Goal: Task Accomplishment & Management: Manage account settings

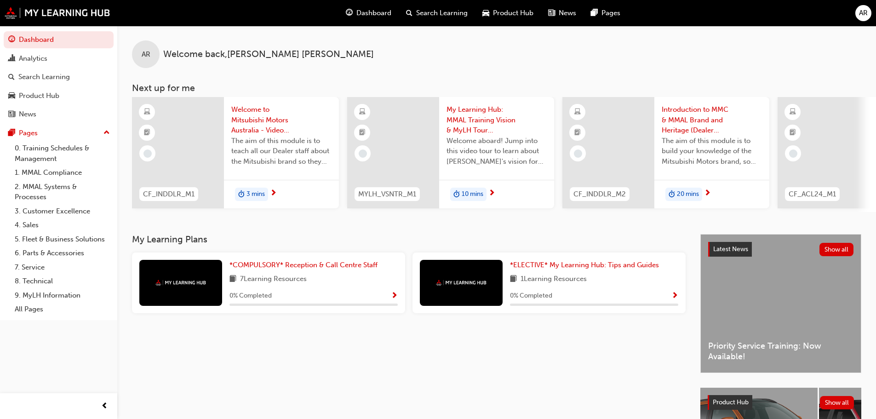
click at [865, 12] on span "AR" at bounding box center [863, 13] width 9 height 11
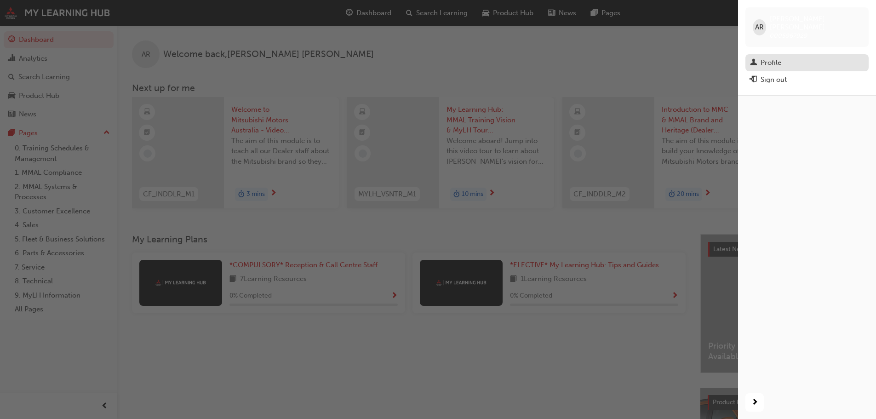
click at [782, 57] on div "Profile" at bounding box center [807, 62] width 114 height 11
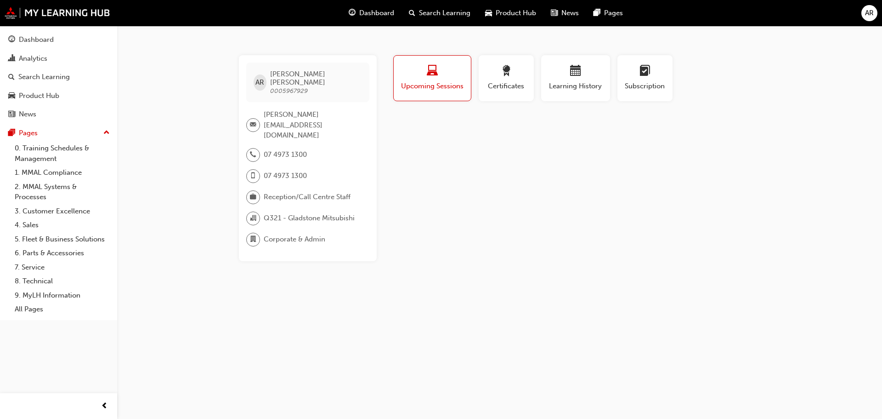
click at [252, 119] on span "email-icon" at bounding box center [253, 125] width 6 height 12
click at [871, 13] on span "AR" at bounding box center [869, 13] width 9 height 11
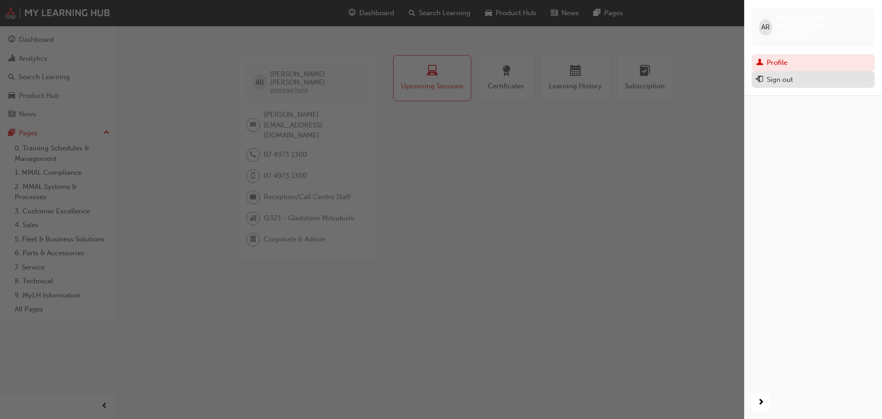
click at [778, 74] on div "Sign out" at bounding box center [780, 79] width 26 height 11
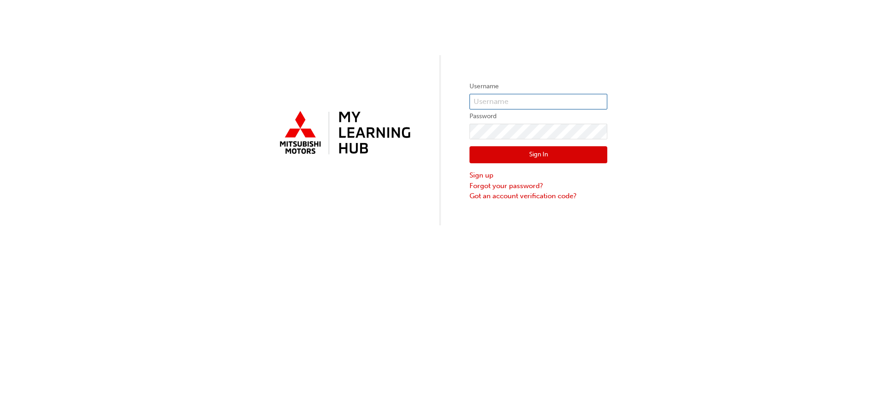
type input "[PERSON_NAME][EMAIL_ADDRESS][DOMAIN_NAME]"
click at [534, 150] on button "Sign In" at bounding box center [539, 154] width 138 height 17
